Goal: Task Accomplishment & Management: Use online tool/utility

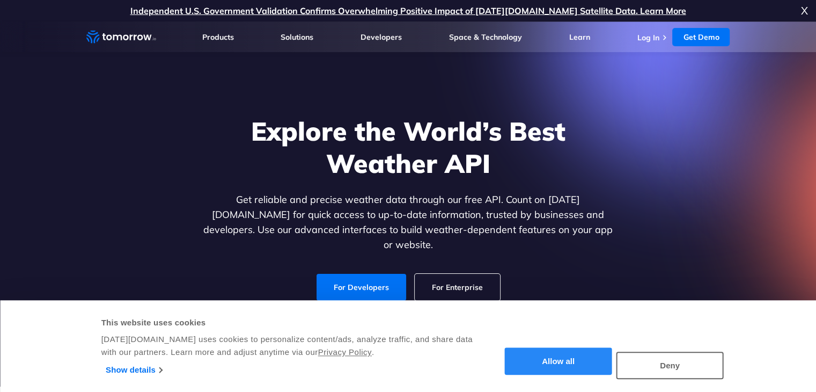
click at [589, 351] on button "Allow all" at bounding box center [558, 361] width 107 height 27
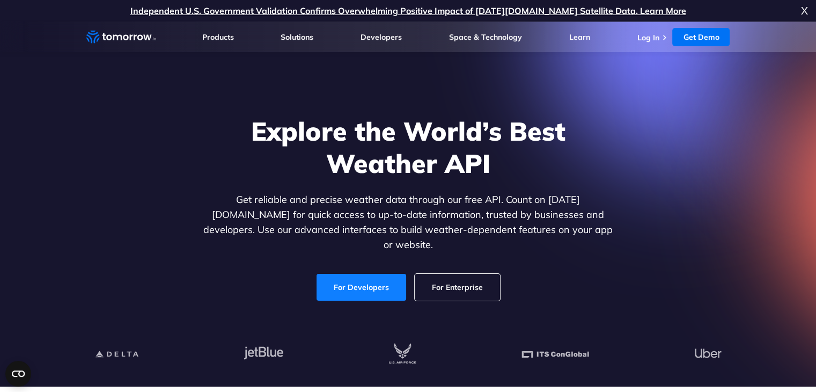
click at [343, 274] on link "For Developers" at bounding box center [361, 287] width 90 height 27
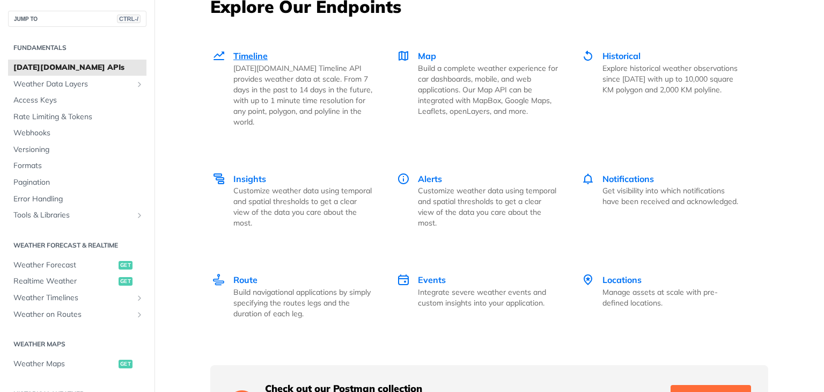
scroll to position [1502, 0]
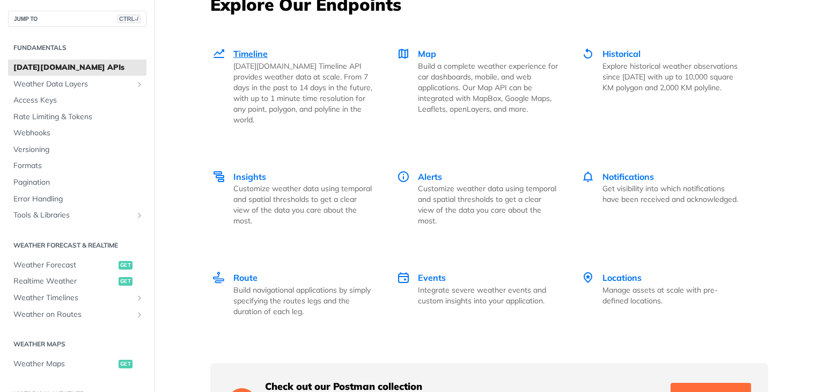
click at [252, 52] on span "Timeline" at bounding box center [250, 53] width 34 height 11
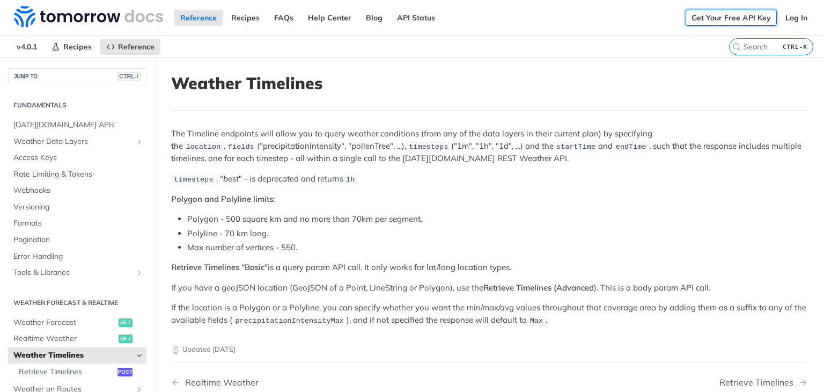
click at [733, 16] on link "Get Your Free API Key" at bounding box center [730, 18] width 91 height 16
click at [707, 14] on link "Get Your Free API Key" at bounding box center [730, 18] width 91 height 16
click at [790, 13] on link "Log In" at bounding box center [796, 18] width 34 height 16
